Goal: Task Accomplishment & Management: Complete application form

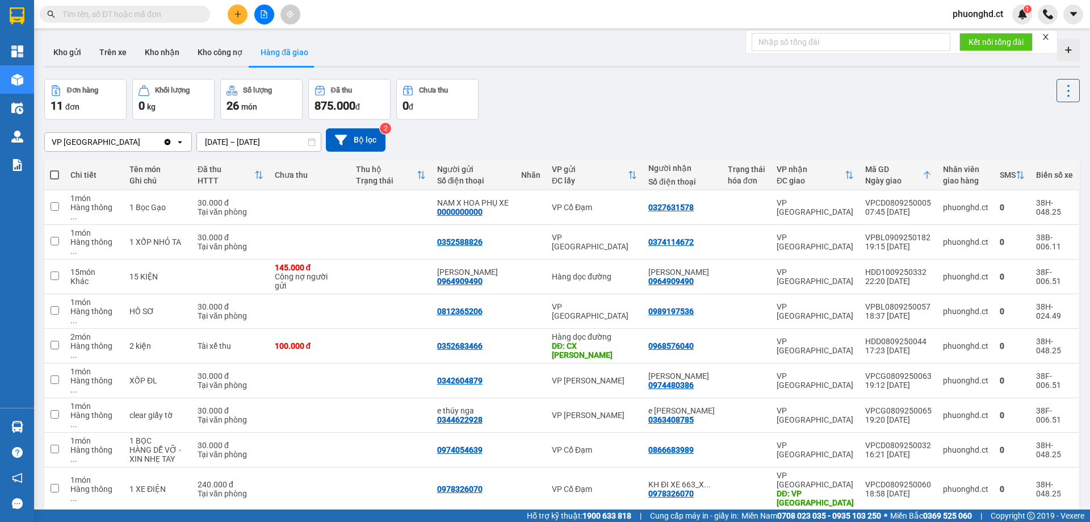
click at [1042, 32] on form "Kết nối tổng đài" at bounding box center [901, 42] width 312 height 24
click at [1049, 36] on icon "close" at bounding box center [1046, 37] width 8 height 8
click at [241, 13] on icon "plus" at bounding box center [238, 14] width 8 height 8
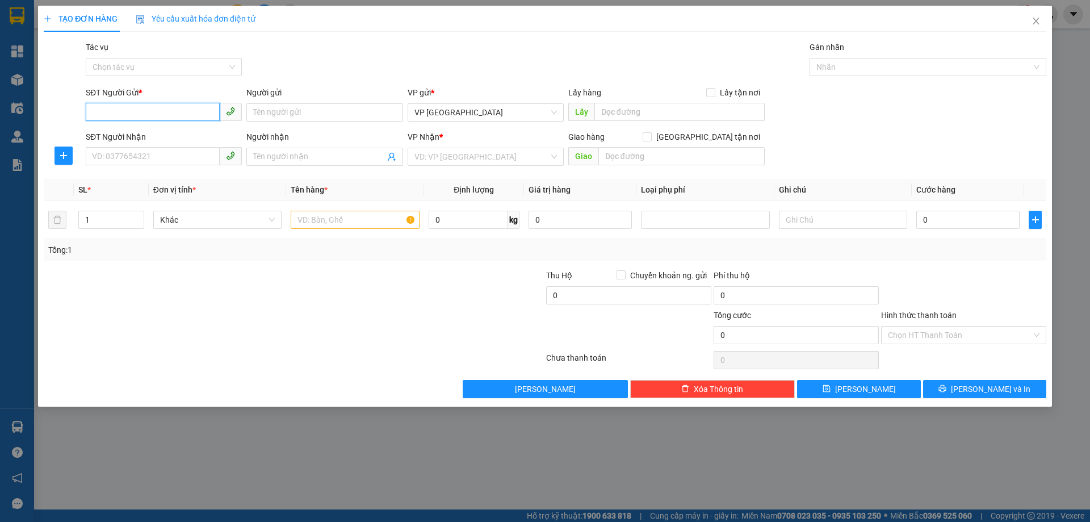
click at [144, 110] on input "SĐT Người Gửi *" at bounding box center [153, 112] width 134 height 18
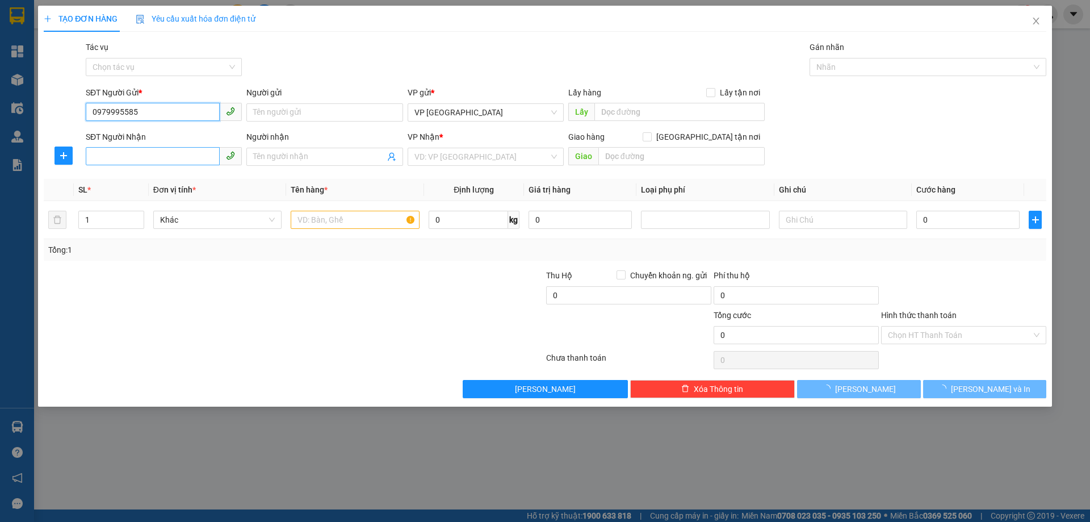
type input "0979995585"
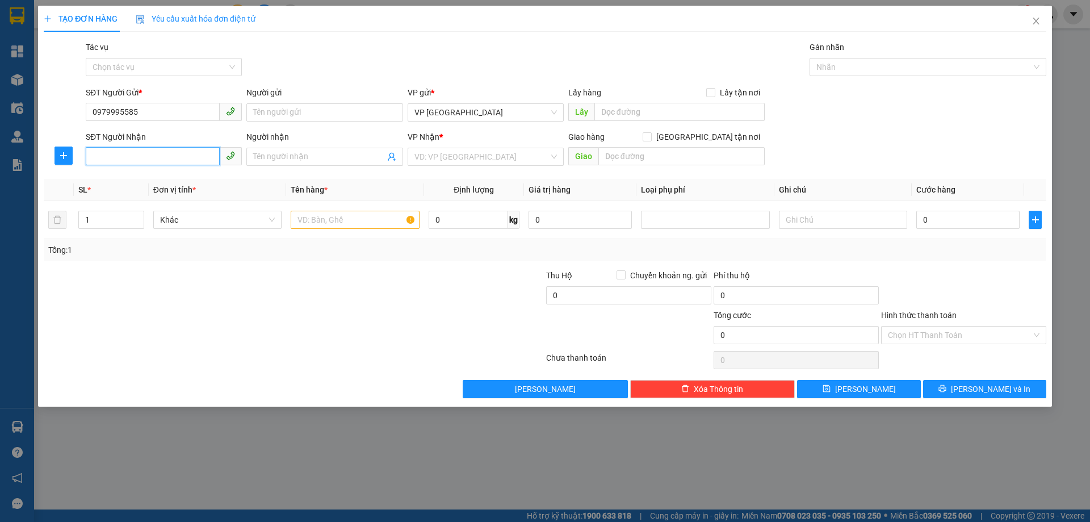
click at [184, 150] on input "SĐT Người Nhận" at bounding box center [153, 156] width 134 height 18
click at [149, 105] on input "0979995585" at bounding box center [153, 112] width 134 height 18
click at [158, 139] on div "0979995585" at bounding box center [164, 135] width 143 height 12
type input "0865694875"
type input "CHÚ DŨNG"
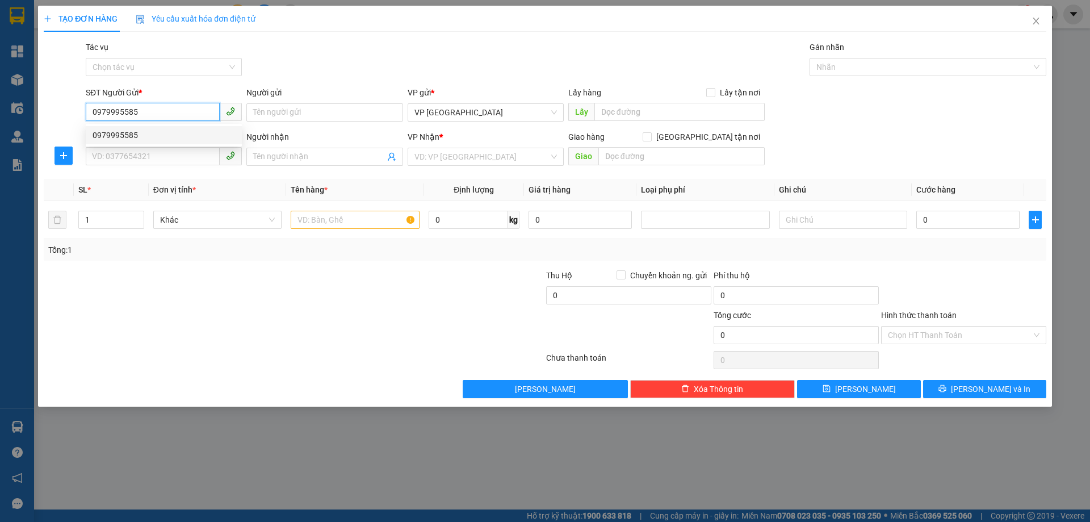
type input "CẦU TRÙ"
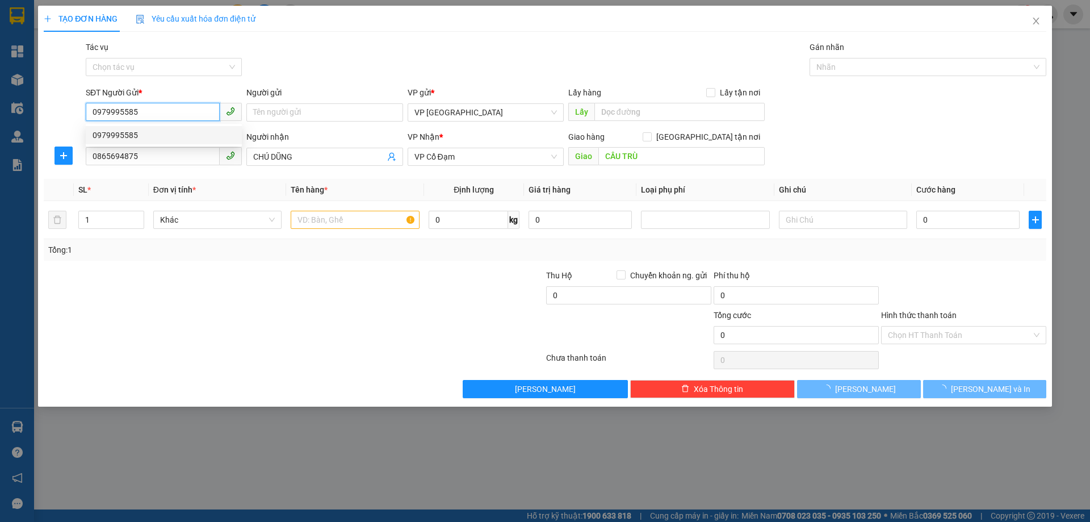
type input "30.000"
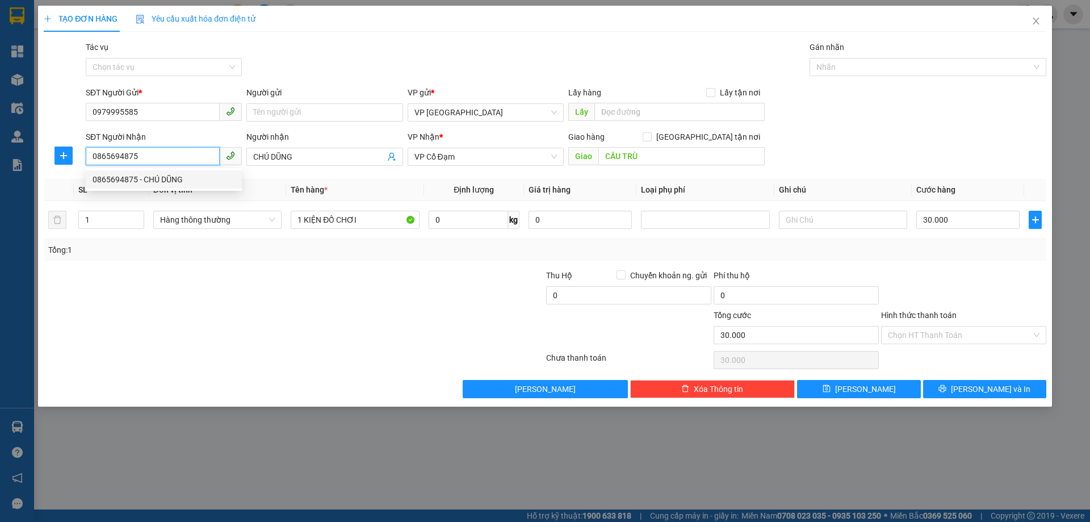
drag, startPoint x: 169, startPoint y: 154, endPoint x: 0, endPoint y: 181, distance: 171.4
click at [0, 181] on div "TẠO ĐƠN HÀNG Yêu cầu xuất hóa đơn điện tử Transit Pickup Surcharge Ids Transit …" at bounding box center [545, 261] width 1090 height 522
type input "0918012623"
drag, startPoint x: 310, startPoint y: 162, endPoint x: 207, endPoint y: 158, distance: 102.8
click at [207, 158] on div "SĐT Người Nhận 0918012623 Người nhận CHÚ DŨNG CHÚ DŨNG VP Nhận * VP Cổ Đạm …" at bounding box center [565, 151] width 965 height 40
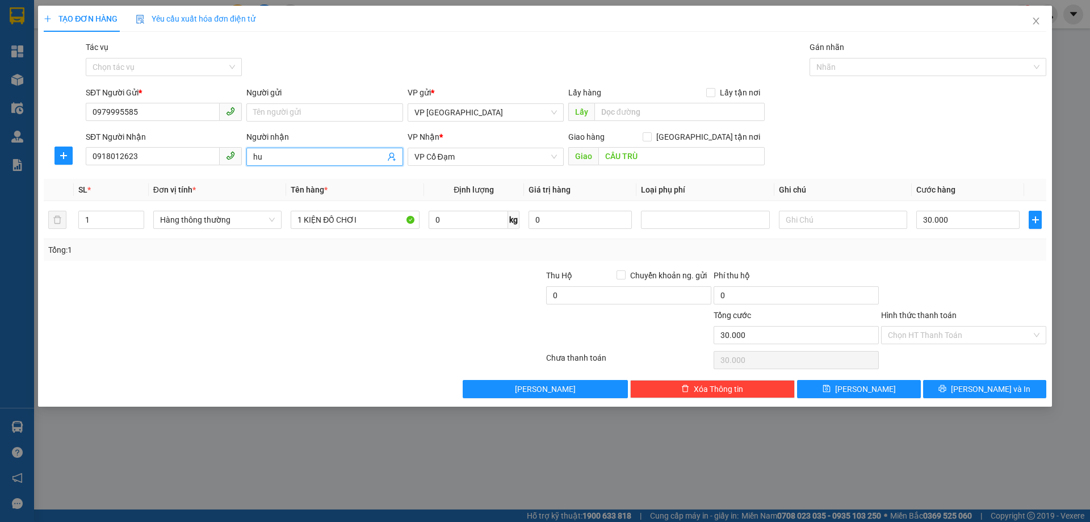
type input "h"
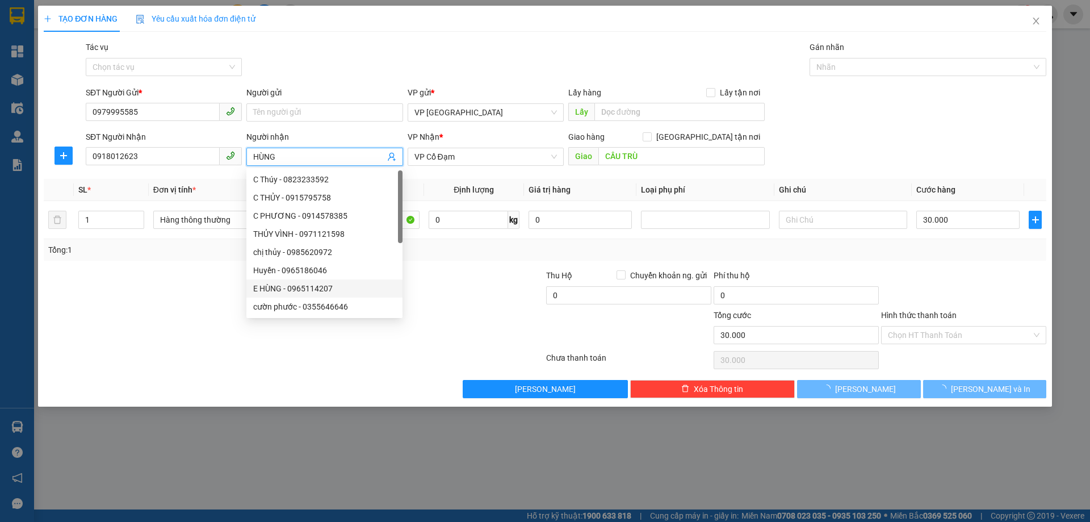
type input "HÙNG"
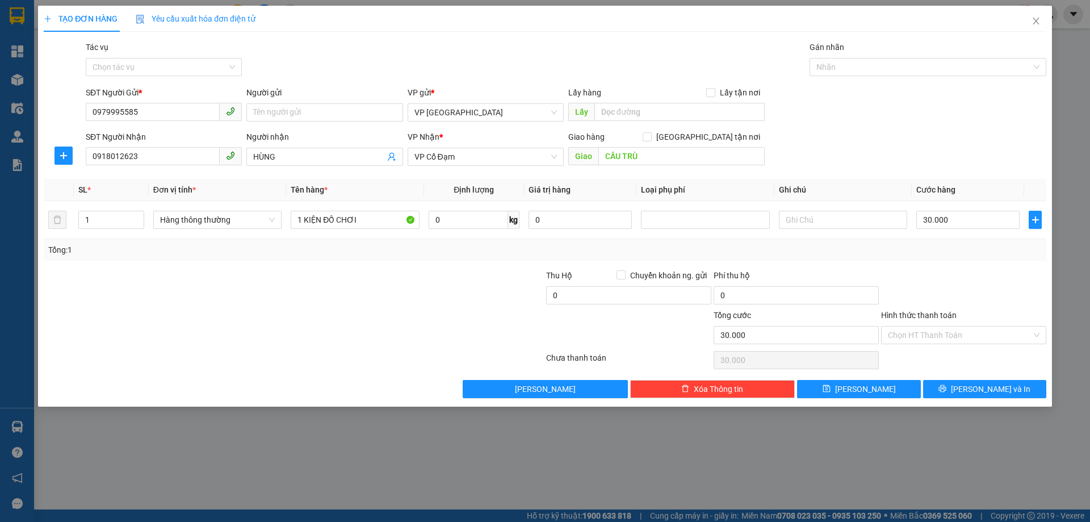
click at [412, 297] on div at bounding box center [461, 289] width 167 height 40
drag, startPoint x: 306, startPoint y: 224, endPoint x: 356, endPoint y: 225, distance: 50.0
click at [356, 225] on input "1 KIỆN ĐỒ CHƠI" at bounding box center [355, 220] width 128 height 18
type input "1 MÁY PHÁT"
click at [991, 224] on input "30.000" at bounding box center [967, 220] width 103 height 18
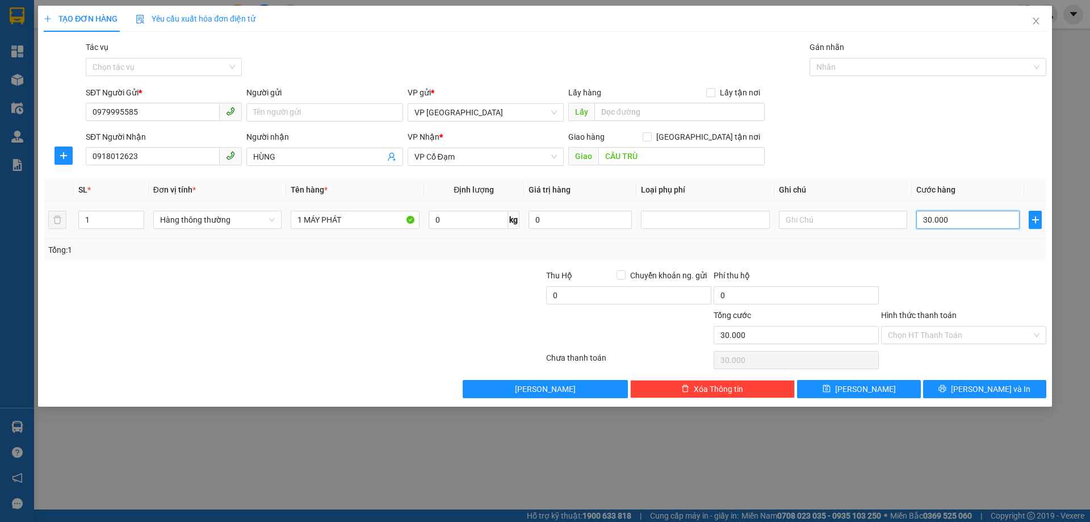
type input "0"
type input "1"
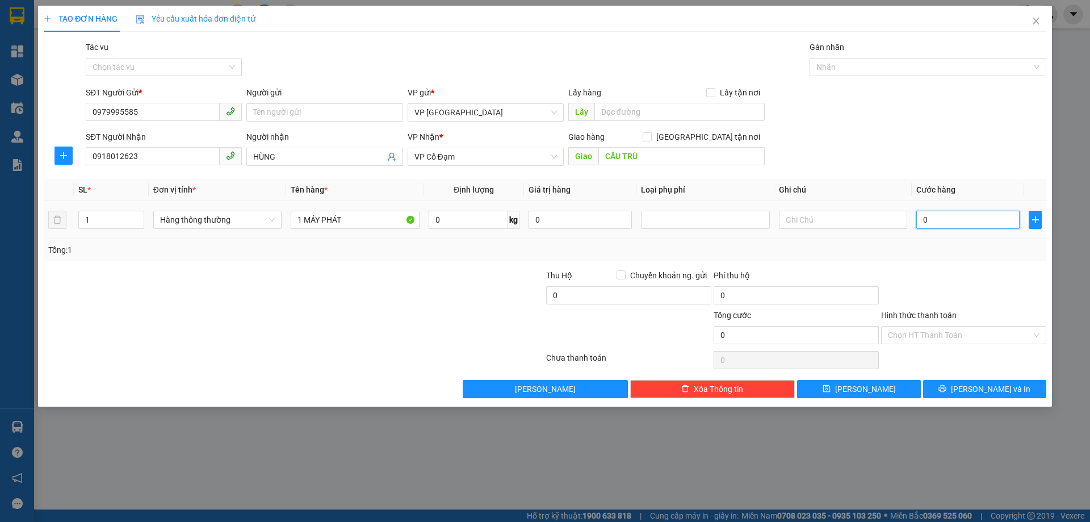
type input "01"
type input "15"
type input "0.150"
type input "150"
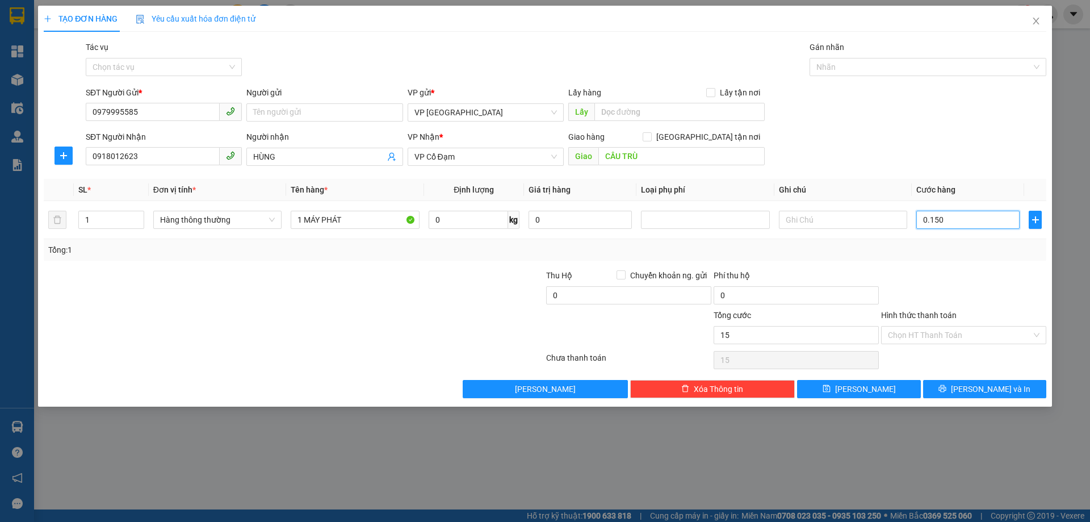
type input "150"
type input "0.150"
type input "150.000"
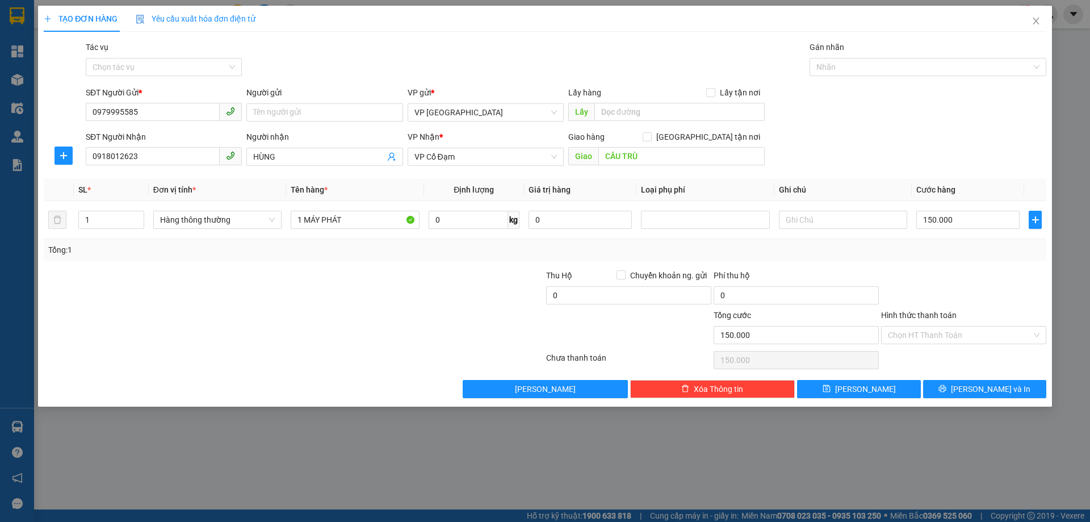
click at [886, 140] on div "SĐT Người Nhận 0918012623 Người nhận HÙNG VP Nhận * VP Cổ Đạm Giao hàng Giao t…" at bounding box center [565, 151] width 965 height 40
click at [932, 332] on input "Hình thức thanh toán" at bounding box center [960, 334] width 144 height 17
click at [939, 308] on div at bounding box center [963, 289] width 167 height 40
click at [946, 391] on icon "printer" at bounding box center [942, 388] width 7 height 7
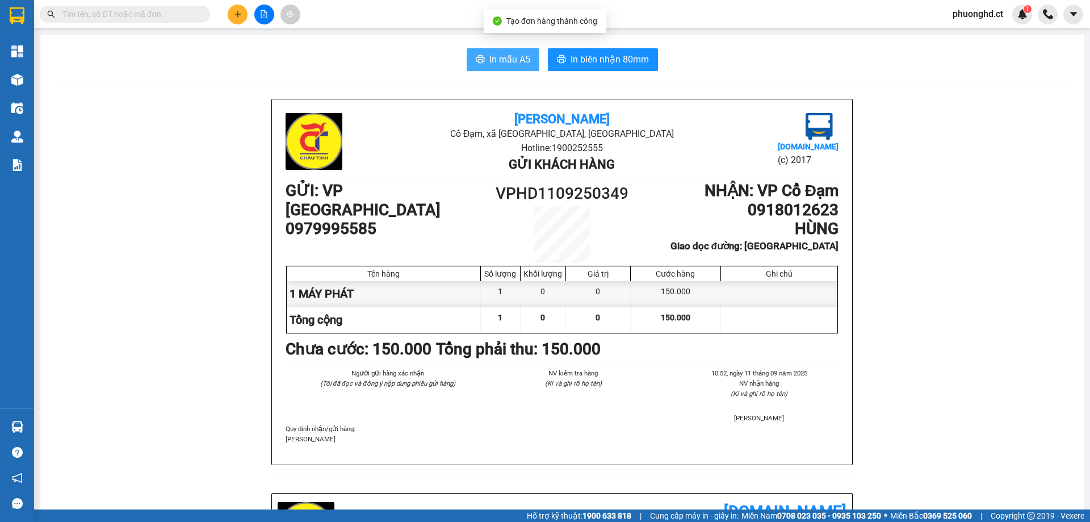
drag, startPoint x: 523, startPoint y: 48, endPoint x: 518, endPoint y: 53, distance: 6.8
click at [518, 53] on span "In mẫu A5" at bounding box center [509, 59] width 41 height 14
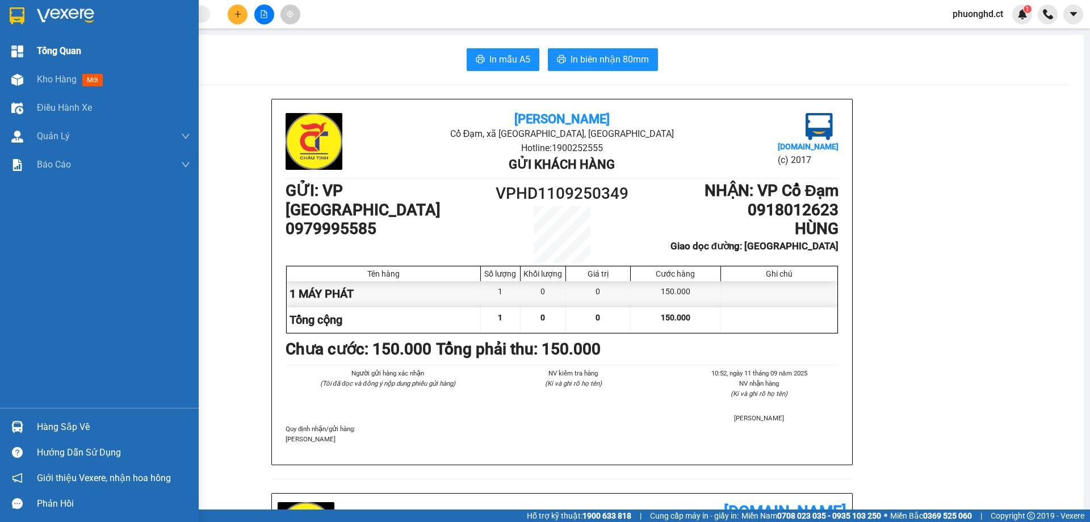
drag, startPoint x: 24, startPoint y: 79, endPoint x: 6, endPoint y: 54, distance: 31.7
click at [24, 79] on div at bounding box center [17, 80] width 20 height 20
